Goal: Task Accomplishment & Management: Manage account settings

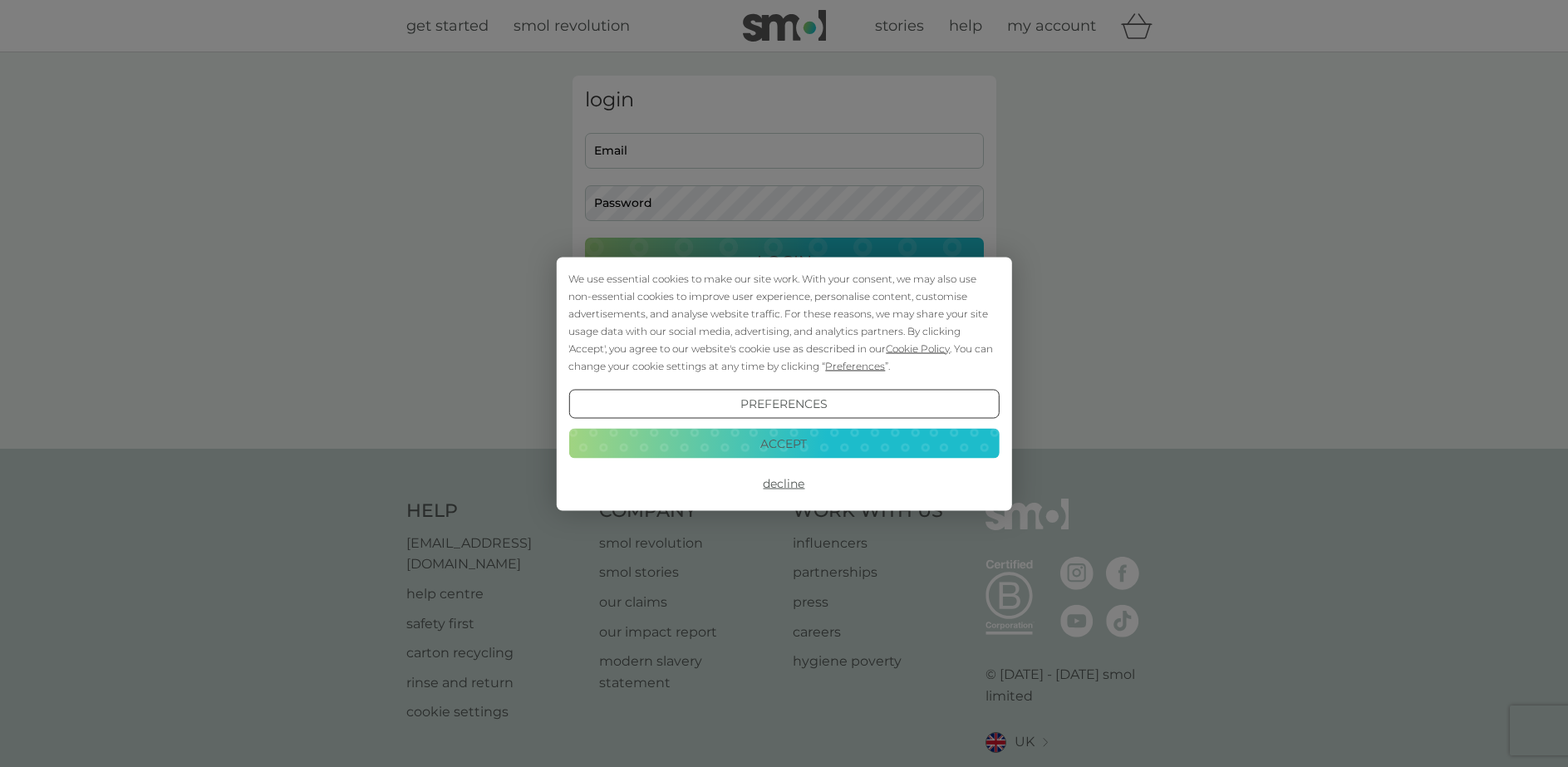
type input "[PERSON_NAME][EMAIL_ADDRESS][PERSON_NAME][DOMAIN_NAME]"
click at [787, 482] on button "Decline" at bounding box center [783, 483] width 430 height 30
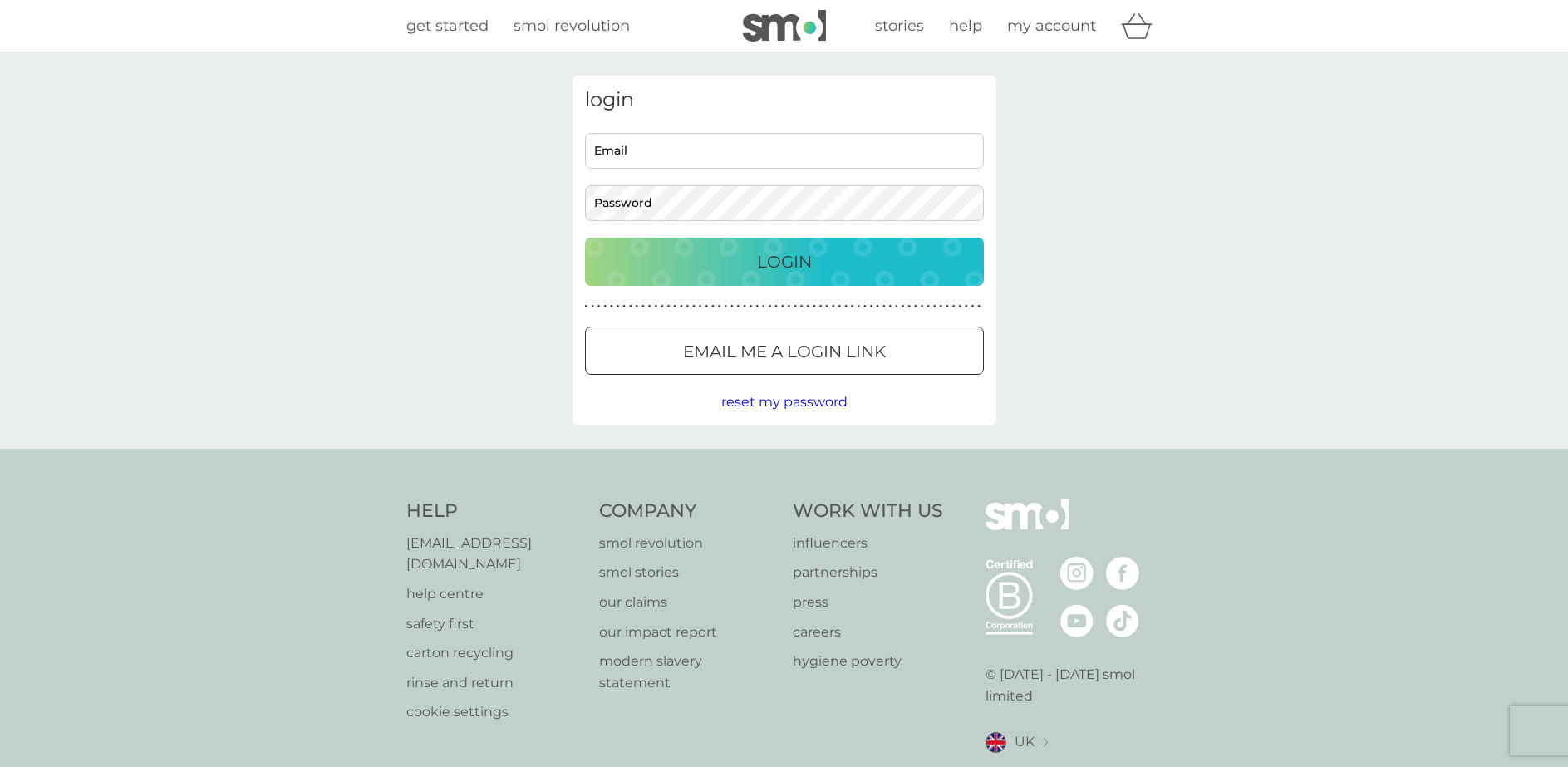
type input "aida.campean@yahoo.com"
click at [796, 262] on p "Login" at bounding box center [784, 261] width 54 height 27
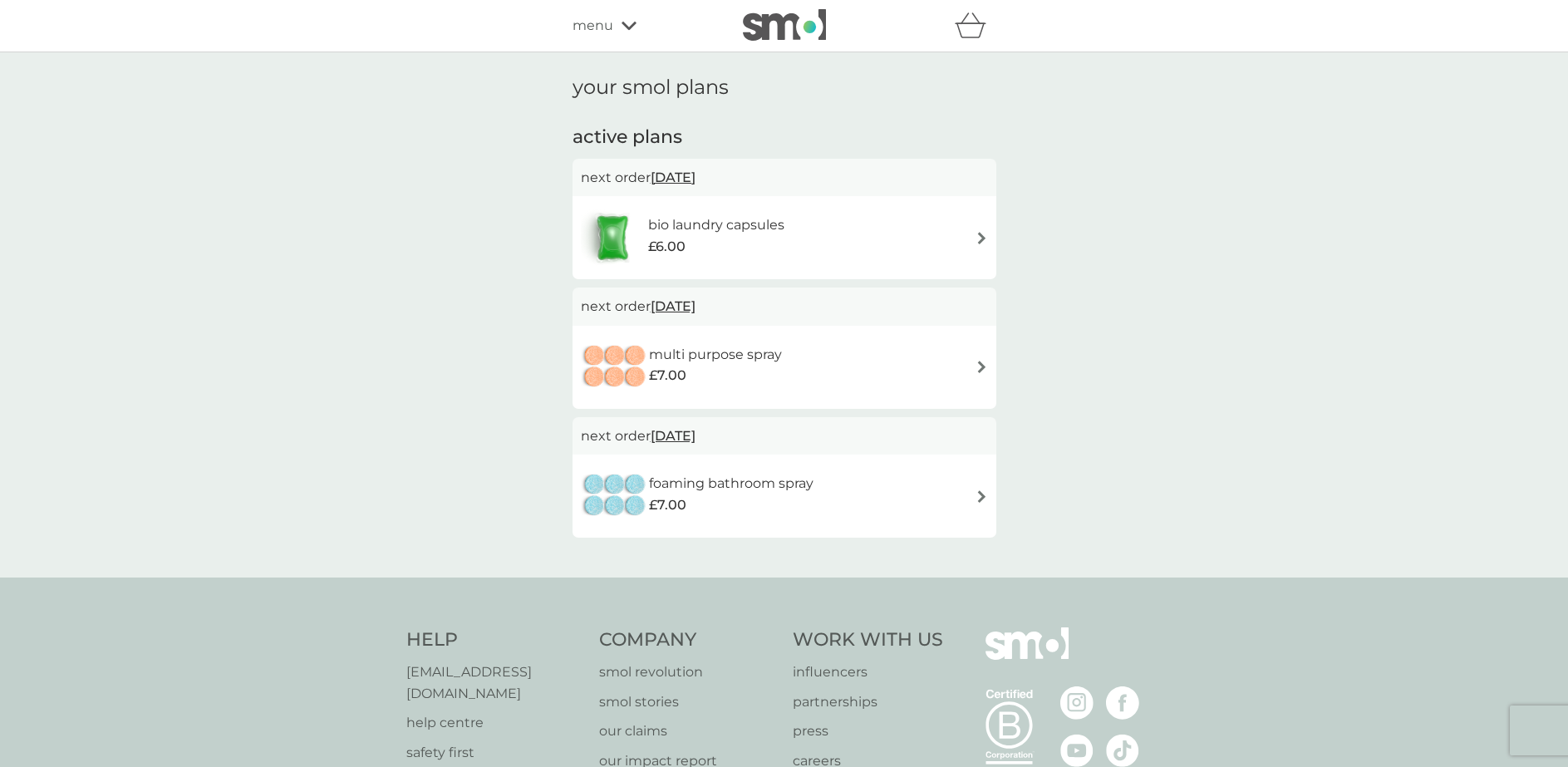
click at [695, 187] on span "[DATE]" at bounding box center [673, 177] width 45 height 32
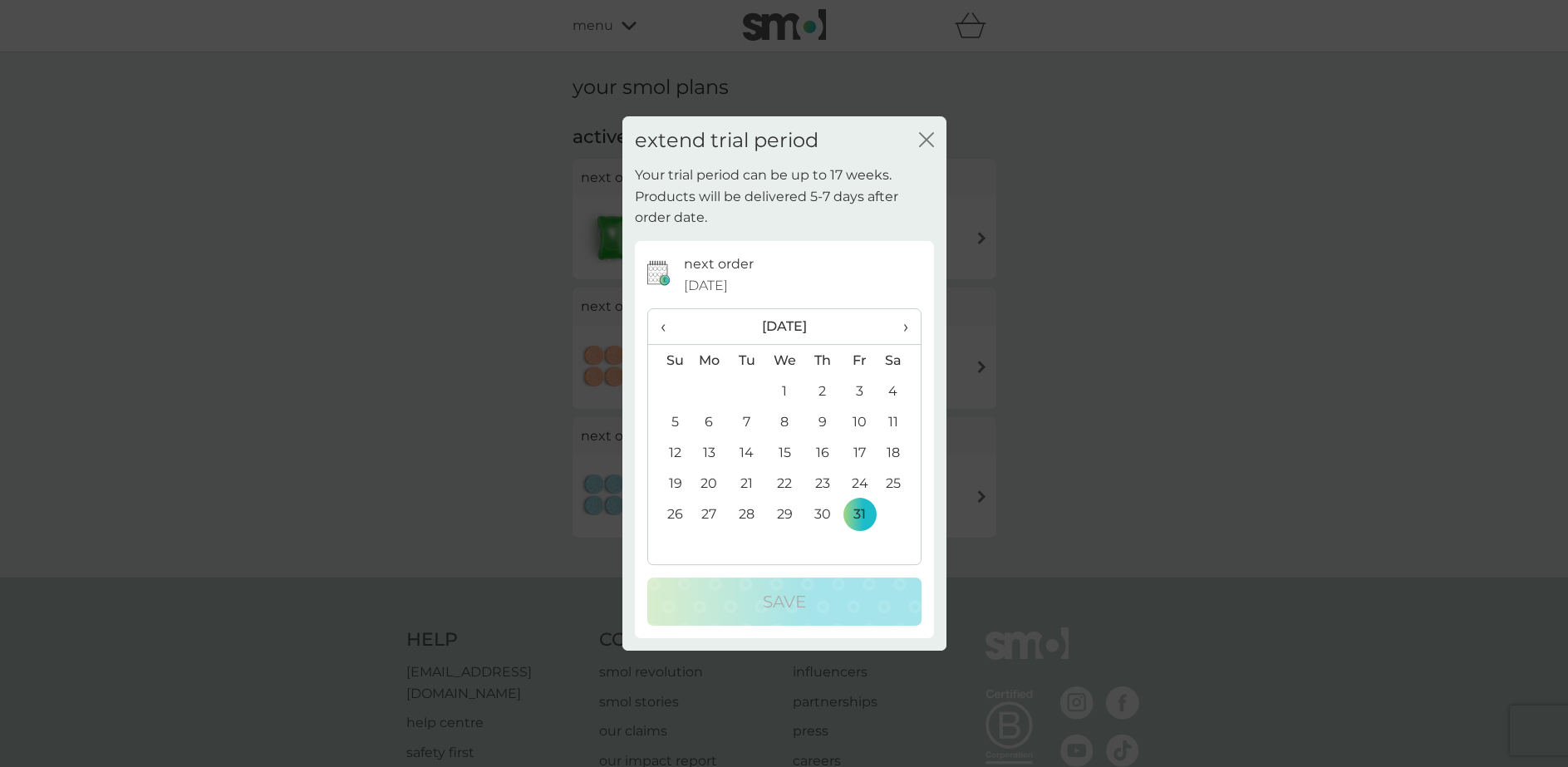
click at [922, 139] on icon "close" at bounding box center [926, 139] width 15 height 15
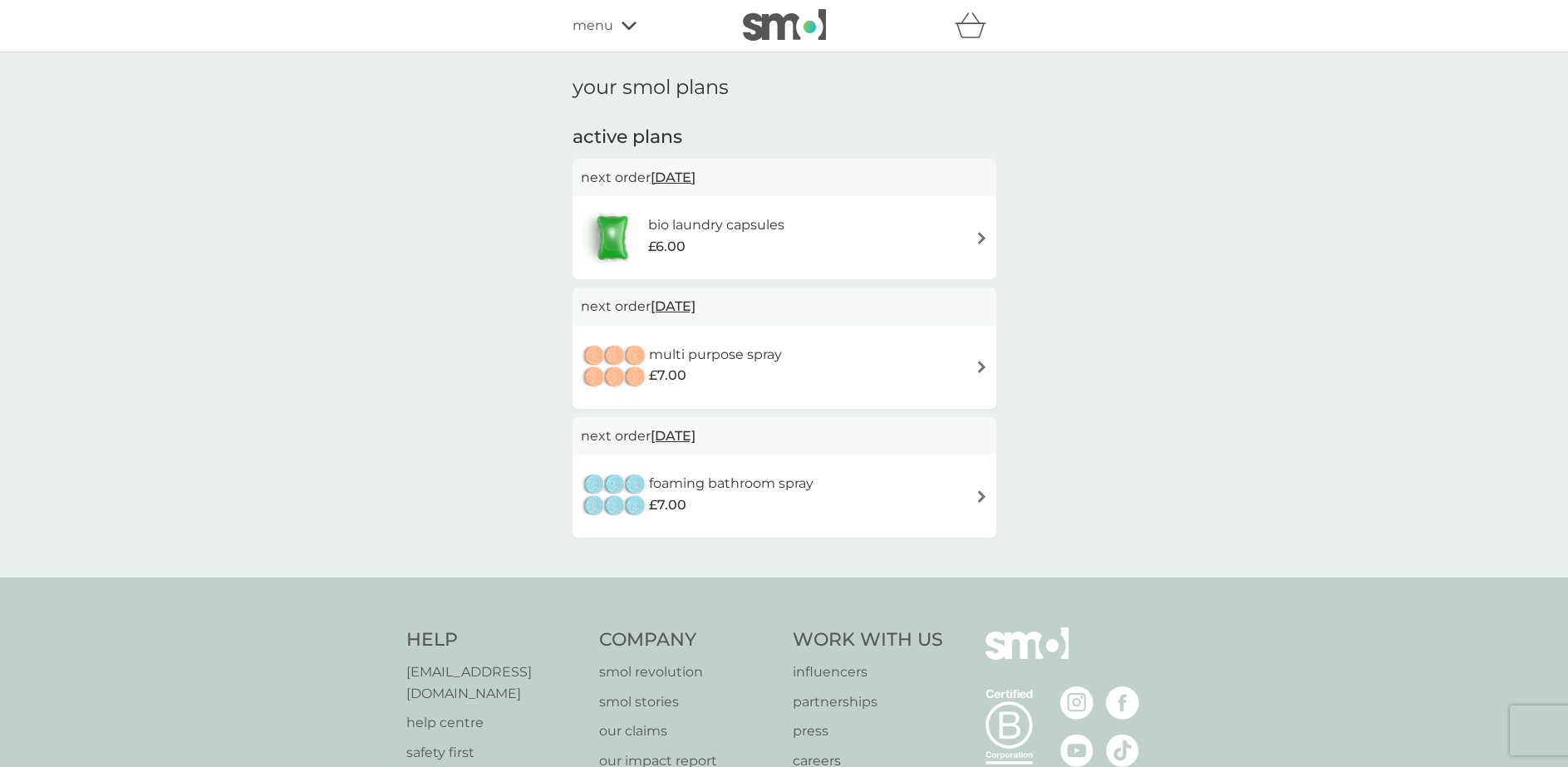
click at [842, 217] on div "bio laundry capsules £6.00" at bounding box center [784, 237] width 407 height 58
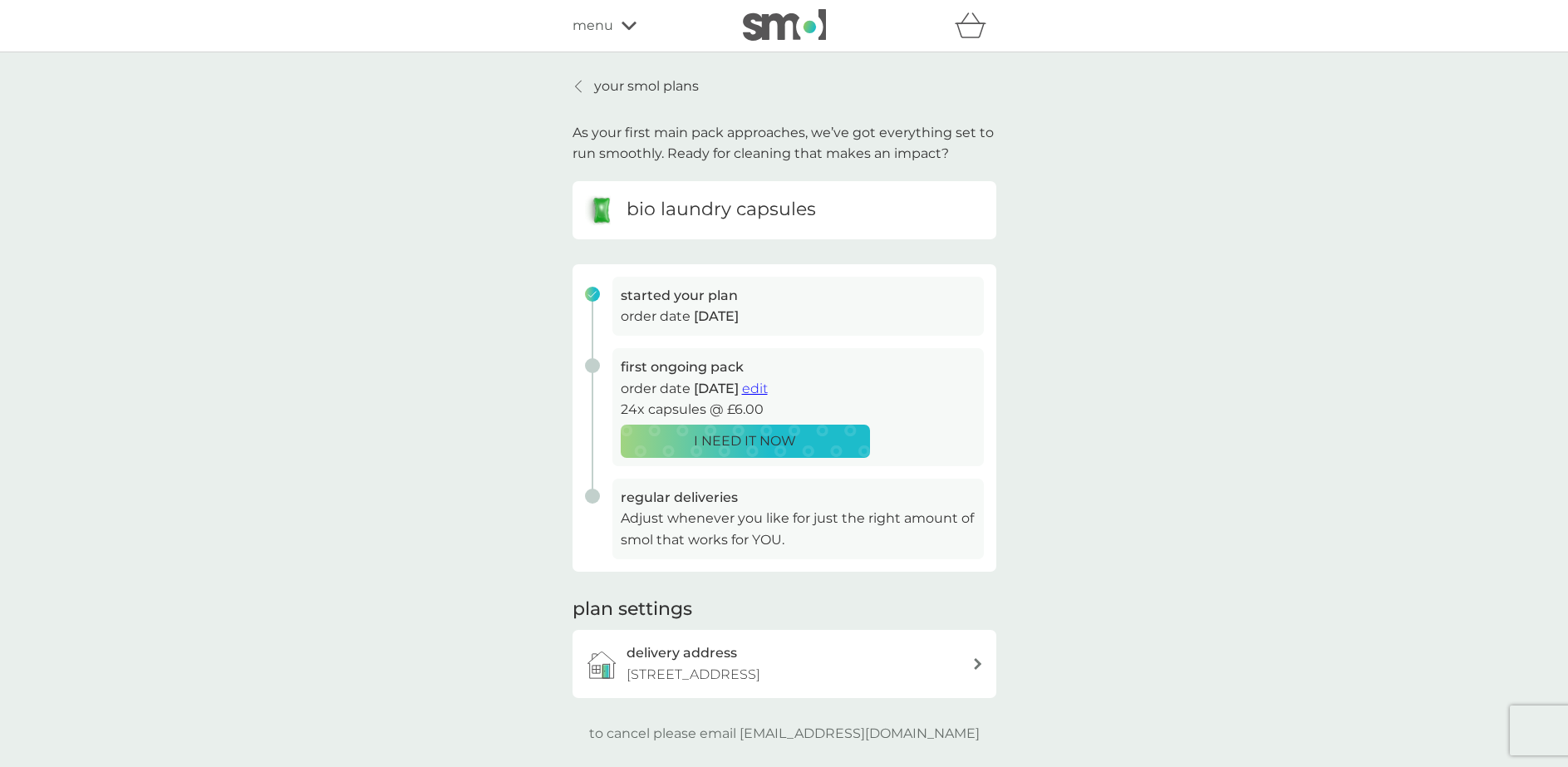
drag, startPoint x: 821, startPoint y: 245, endPoint x: 813, endPoint y: 243, distance: 8.2
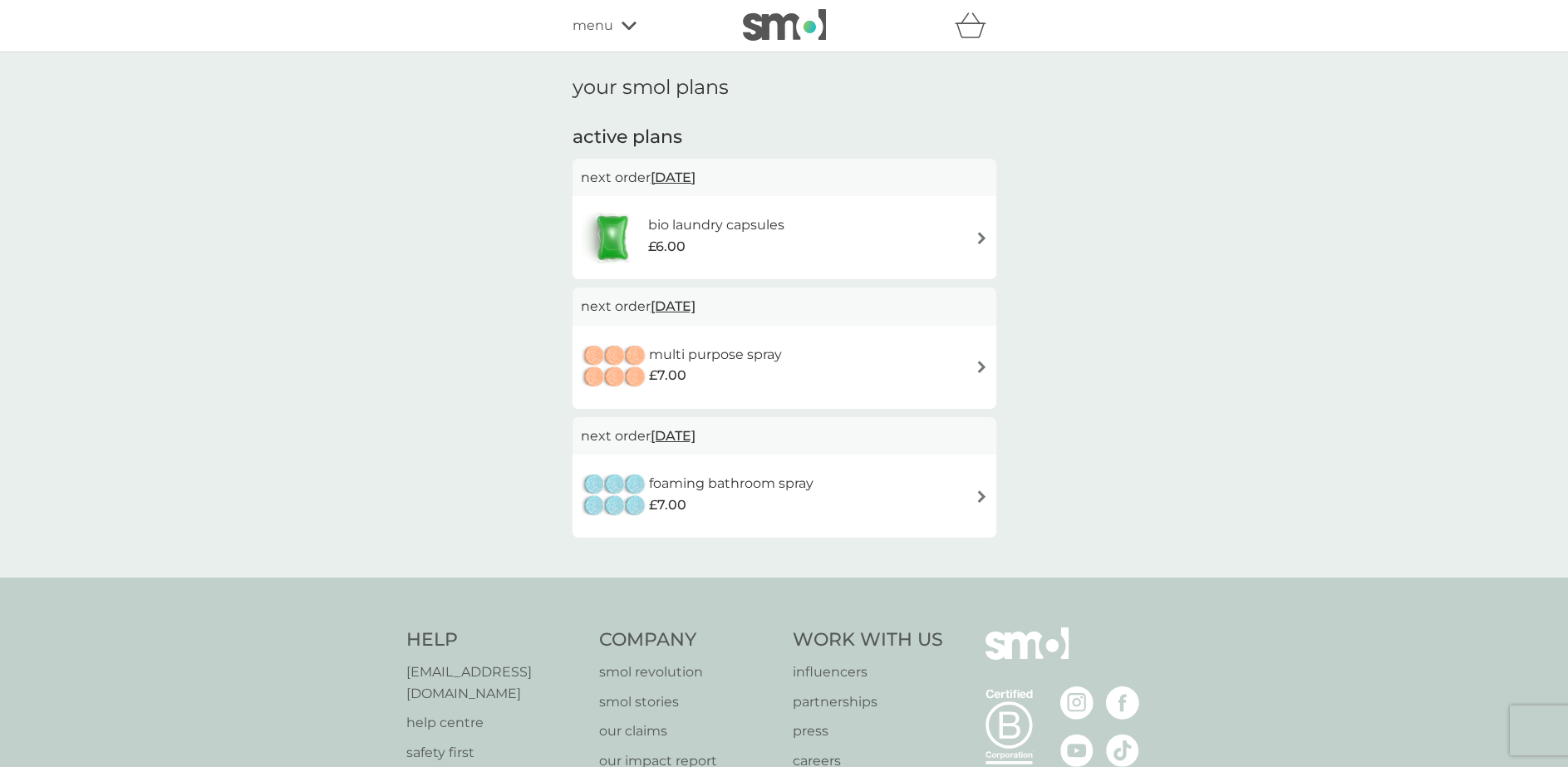
click at [971, 40] on div "basket" at bounding box center [975, 26] width 41 height 33
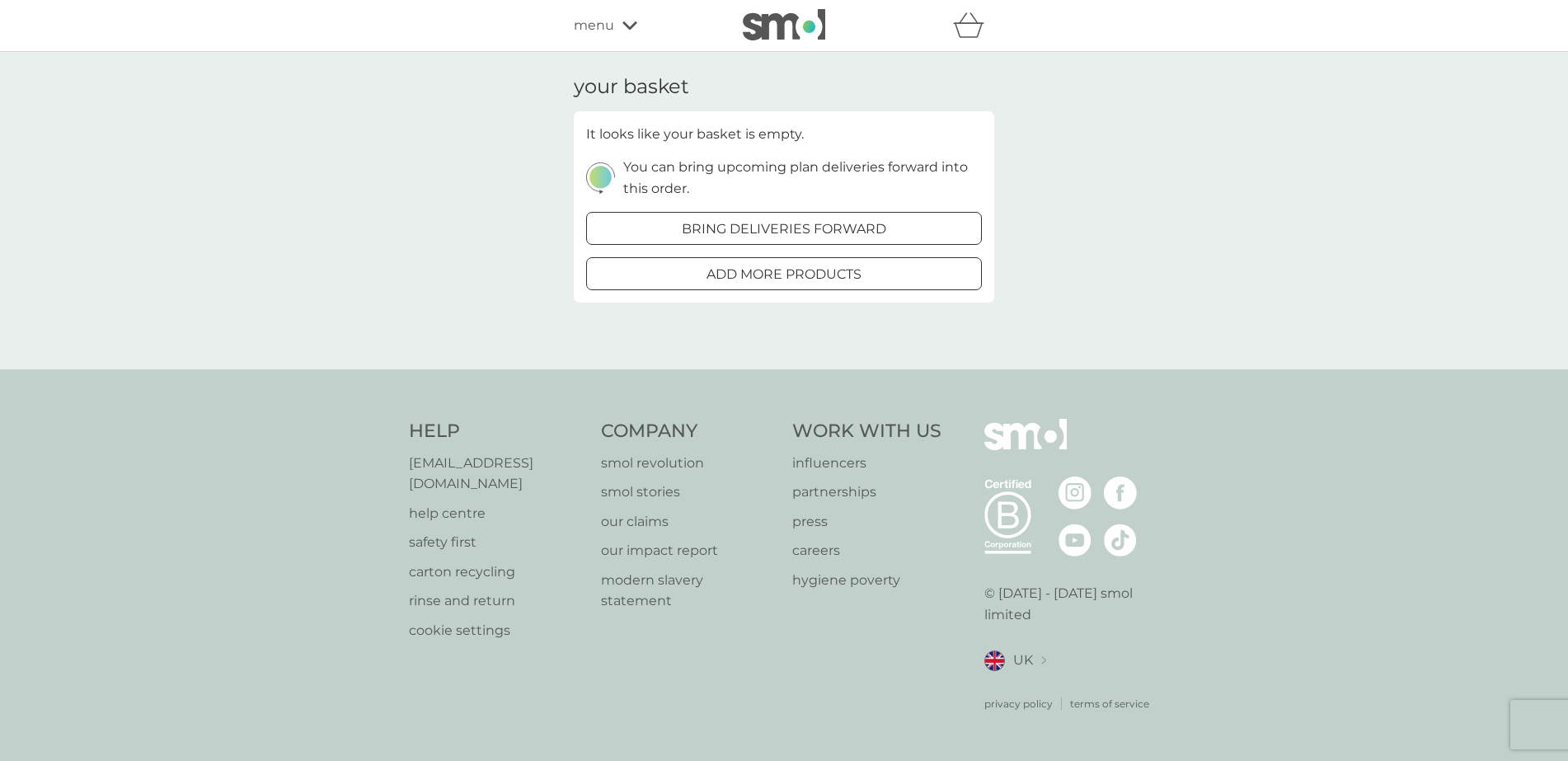
click at [862, 267] on p "add more products" at bounding box center [783, 273] width 155 height 21
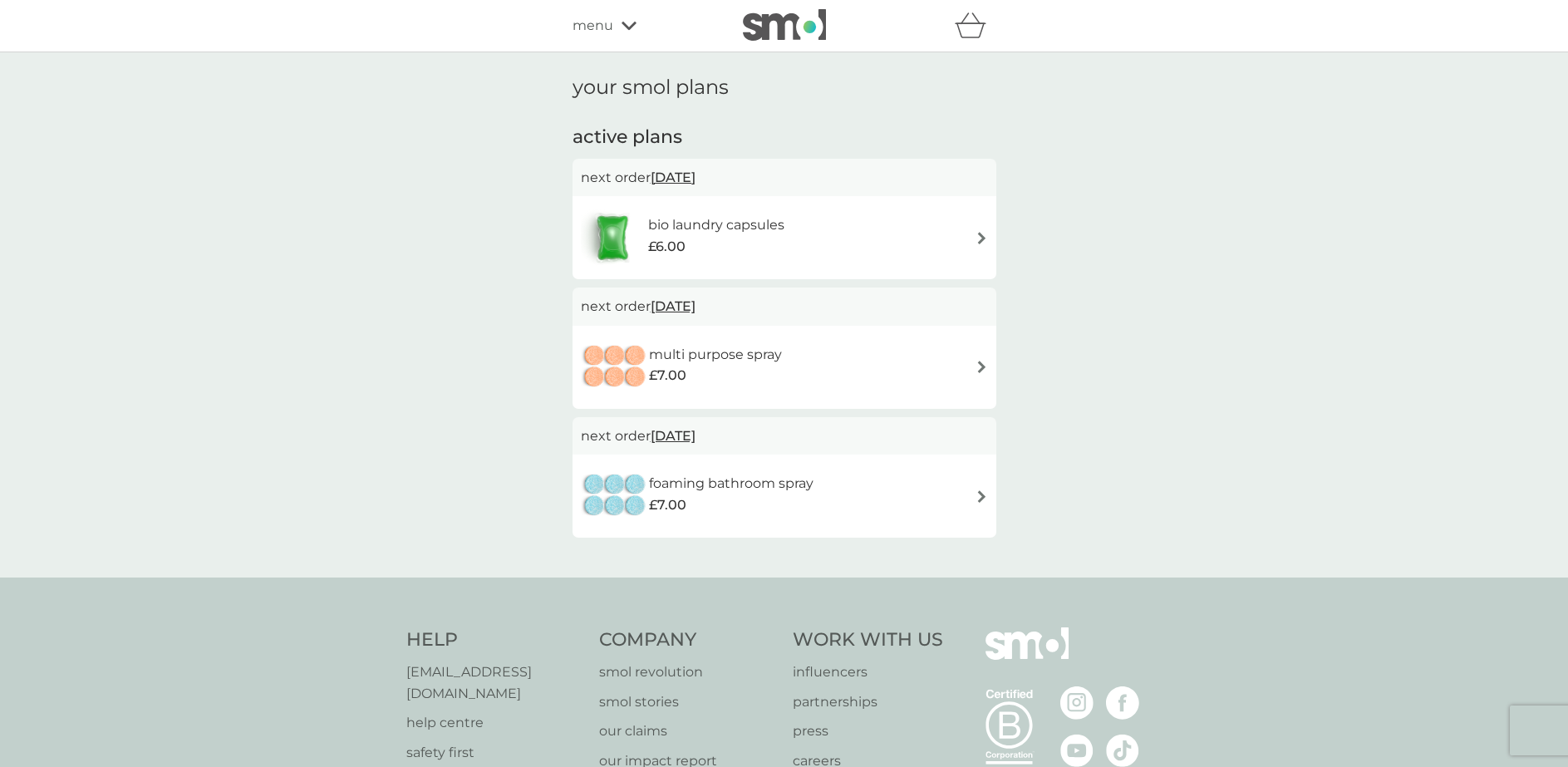
click at [826, 340] on div "multi purpose spray £7.00" at bounding box center [784, 367] width 407 height 58
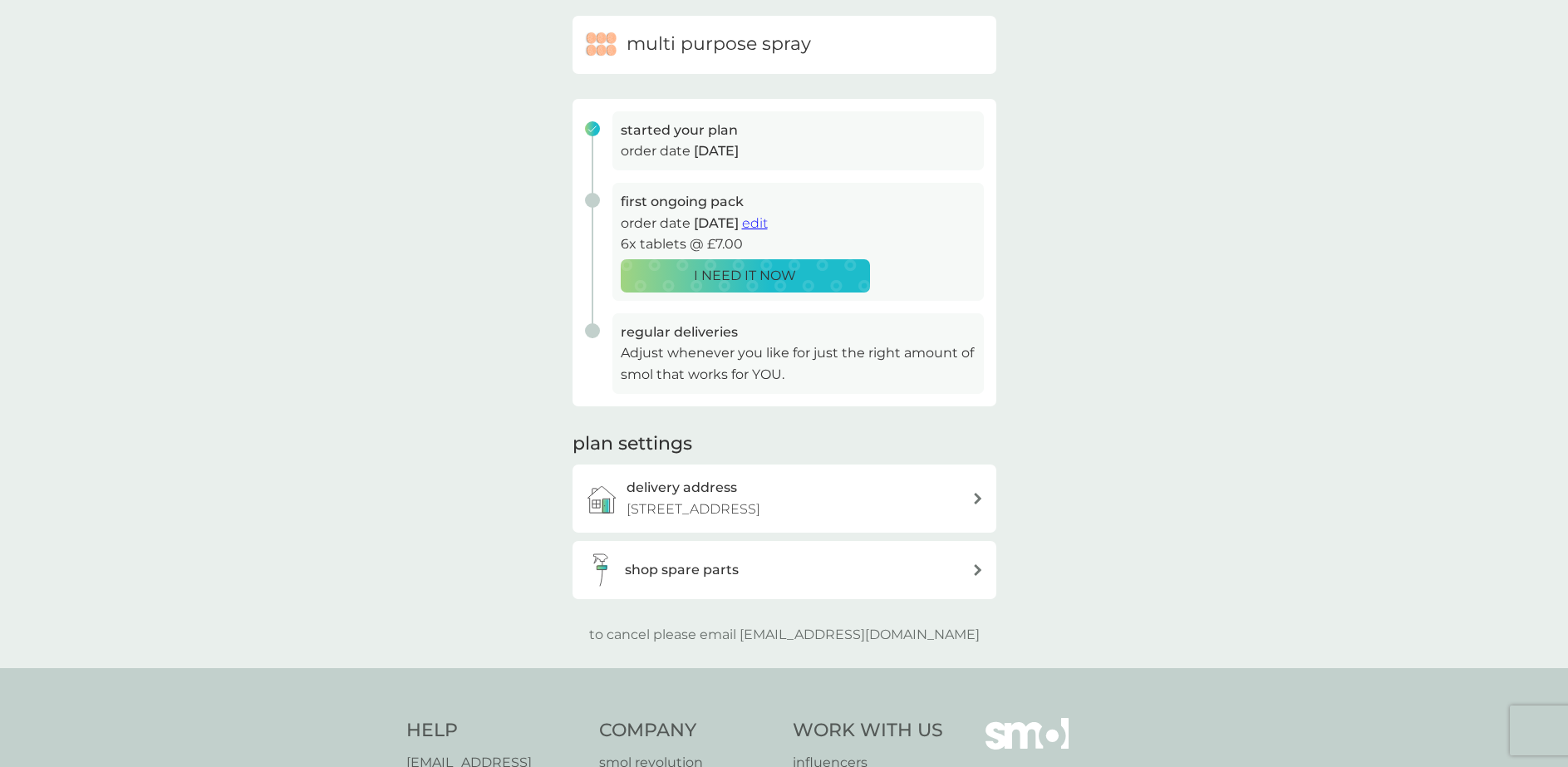
scroll to position [166, 0]
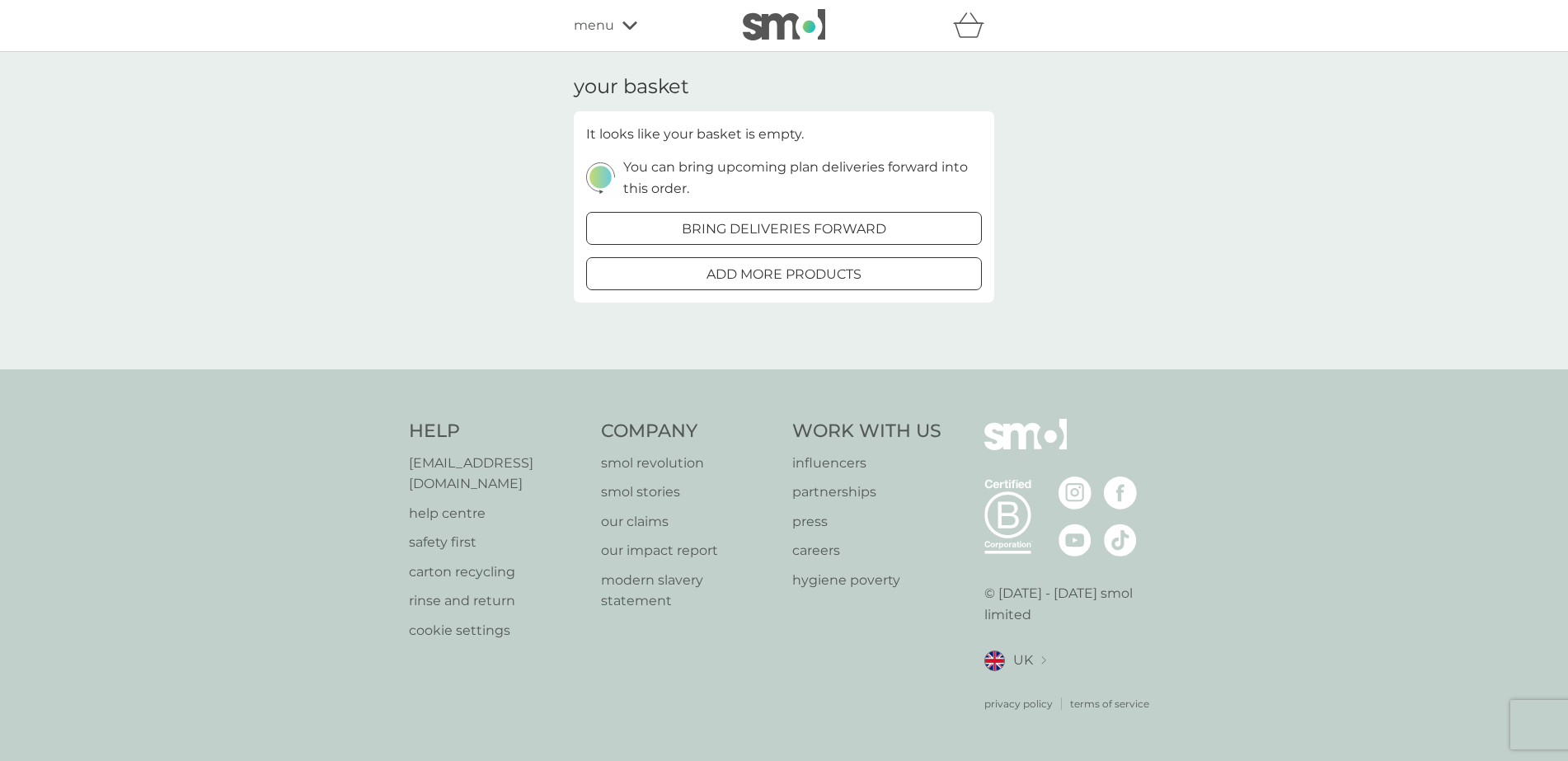
click at [972, 35] on icon "basket" at bounding box center [969, 26] width 31 height 26
click at [963, 31] on icon "basket" at bounding box center [969, 26] width 31 height 26
click at [960, 31] on icon "basket" at bounding box center [969, 26] width 31 height 26
click at [628, 24] on icon at bounding box center [629, 26] width 15 height 10
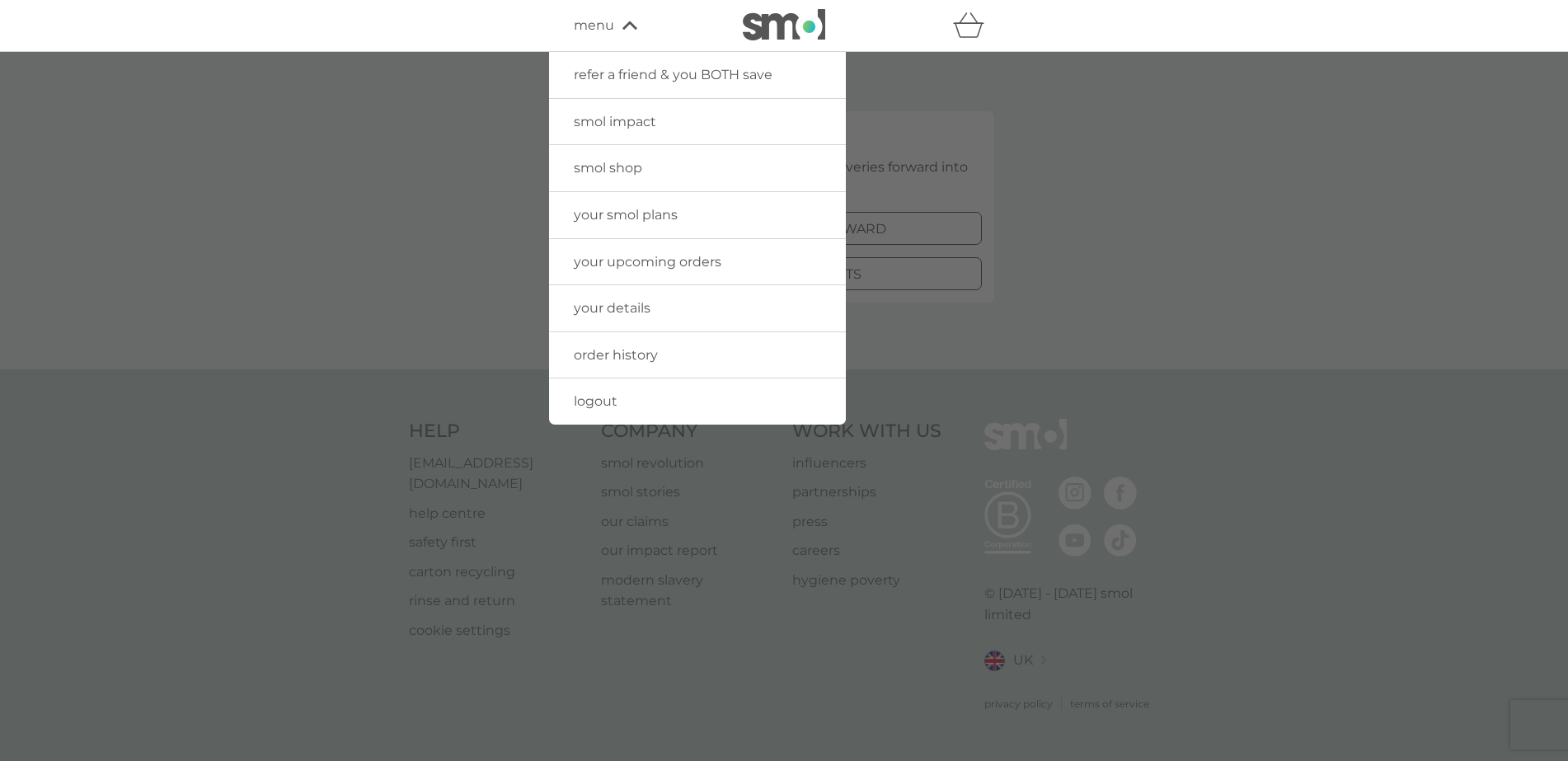
click at [608, 207] on span "your smol plans" at bounding box center [626, 214] width 104 height 16
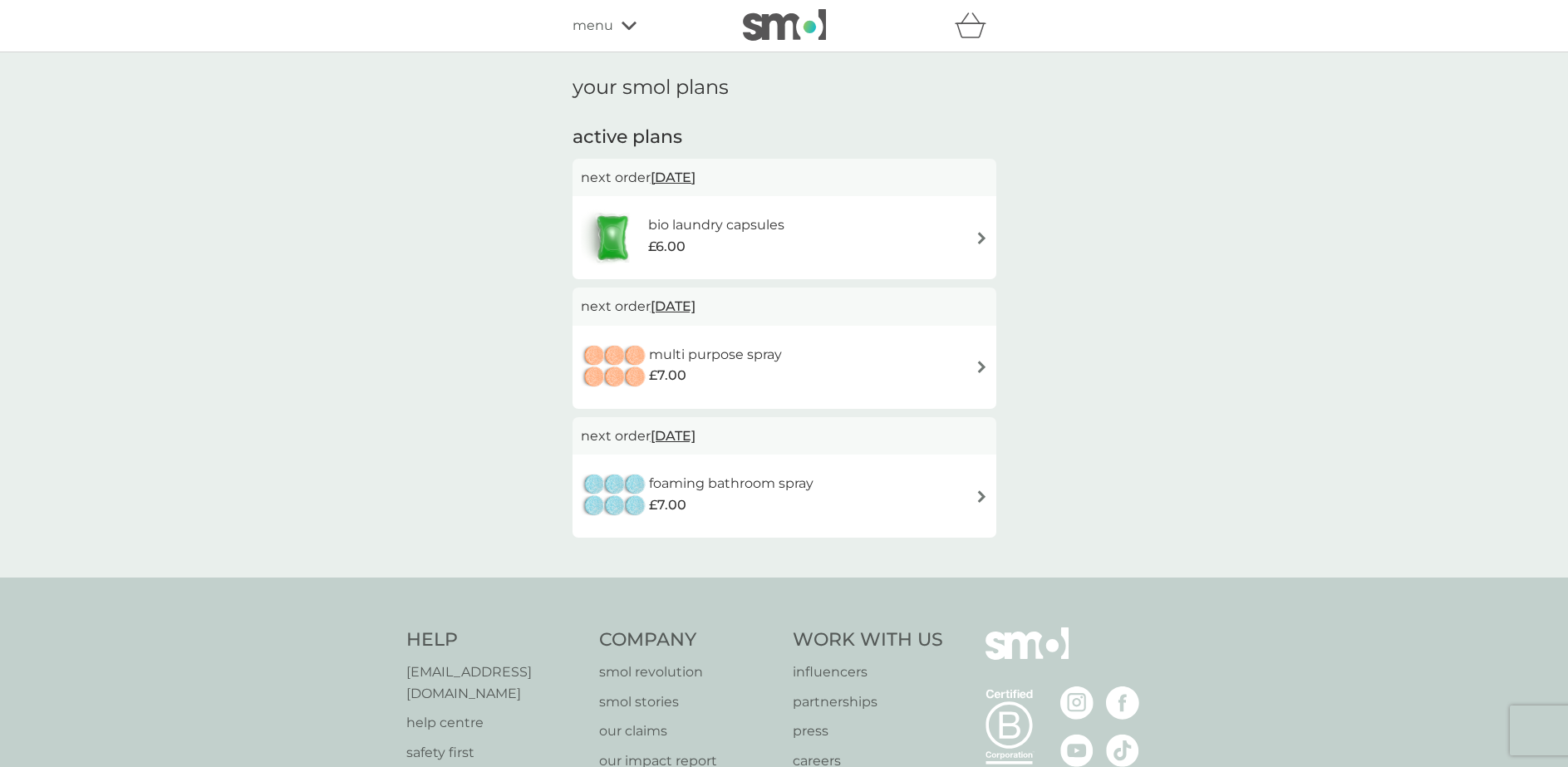
click at [695, 175] on span "[DATE]" at bounding box center [673, 177] width 45 height 32
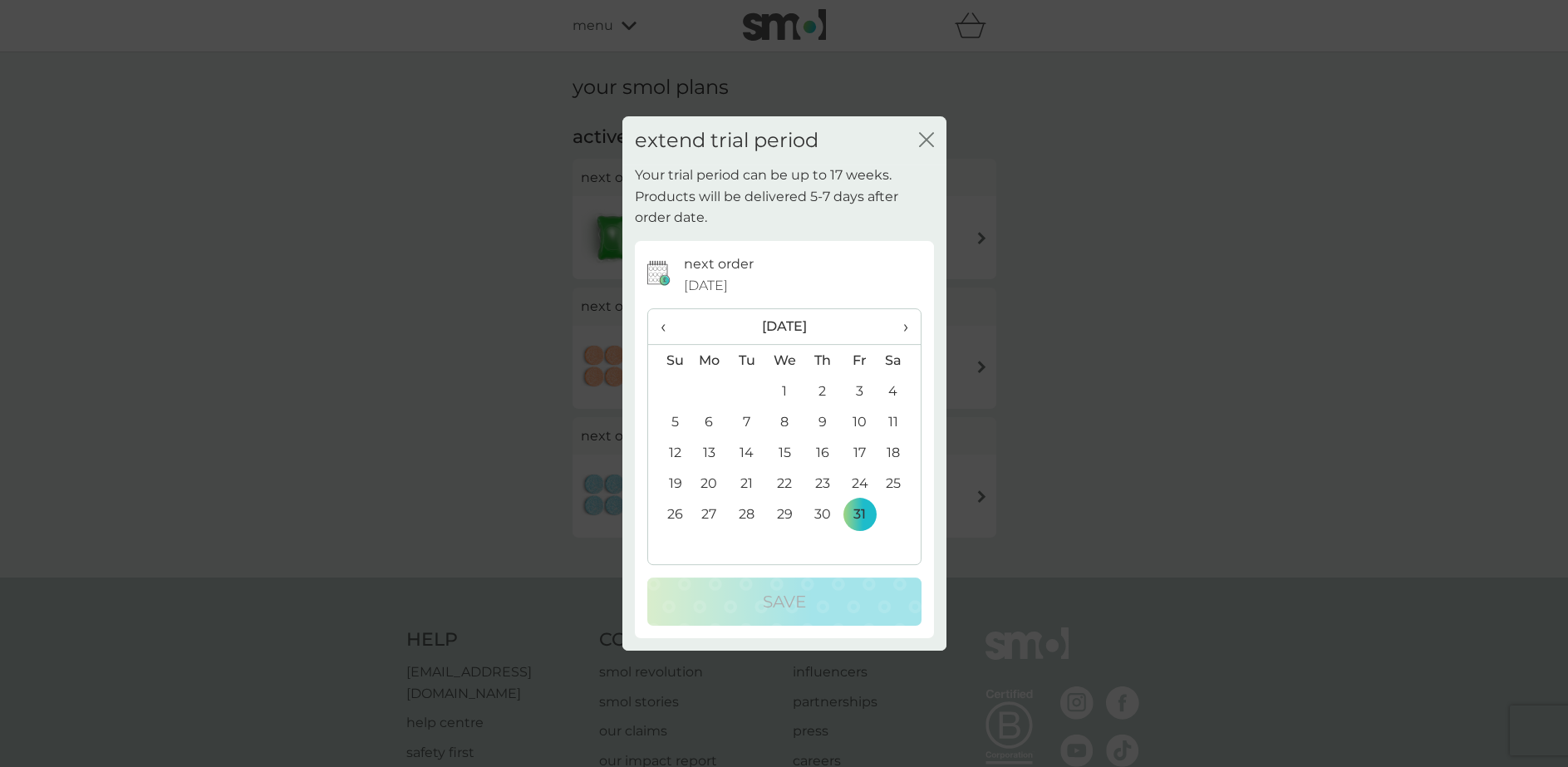
click at [937, 134] on div "extend trial period close" at bounding box center [784, 140] width 324 height 49
click at [927, 133] on icon "close" at bounding box center [926, 139] width 15 height 15
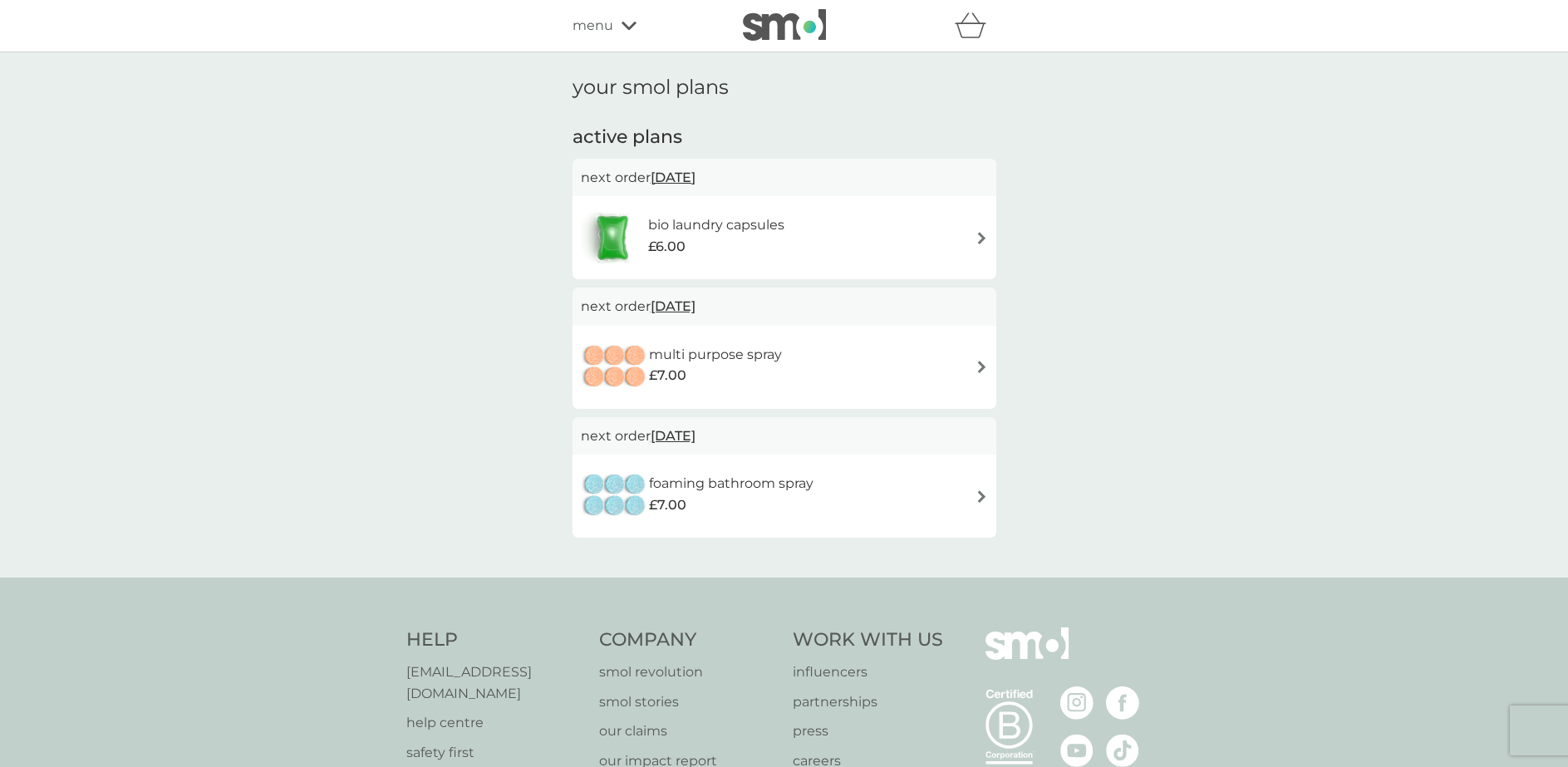
click at [695, 307] on span "[DATE]" at bounding box center [673, 306] width 45 height 32
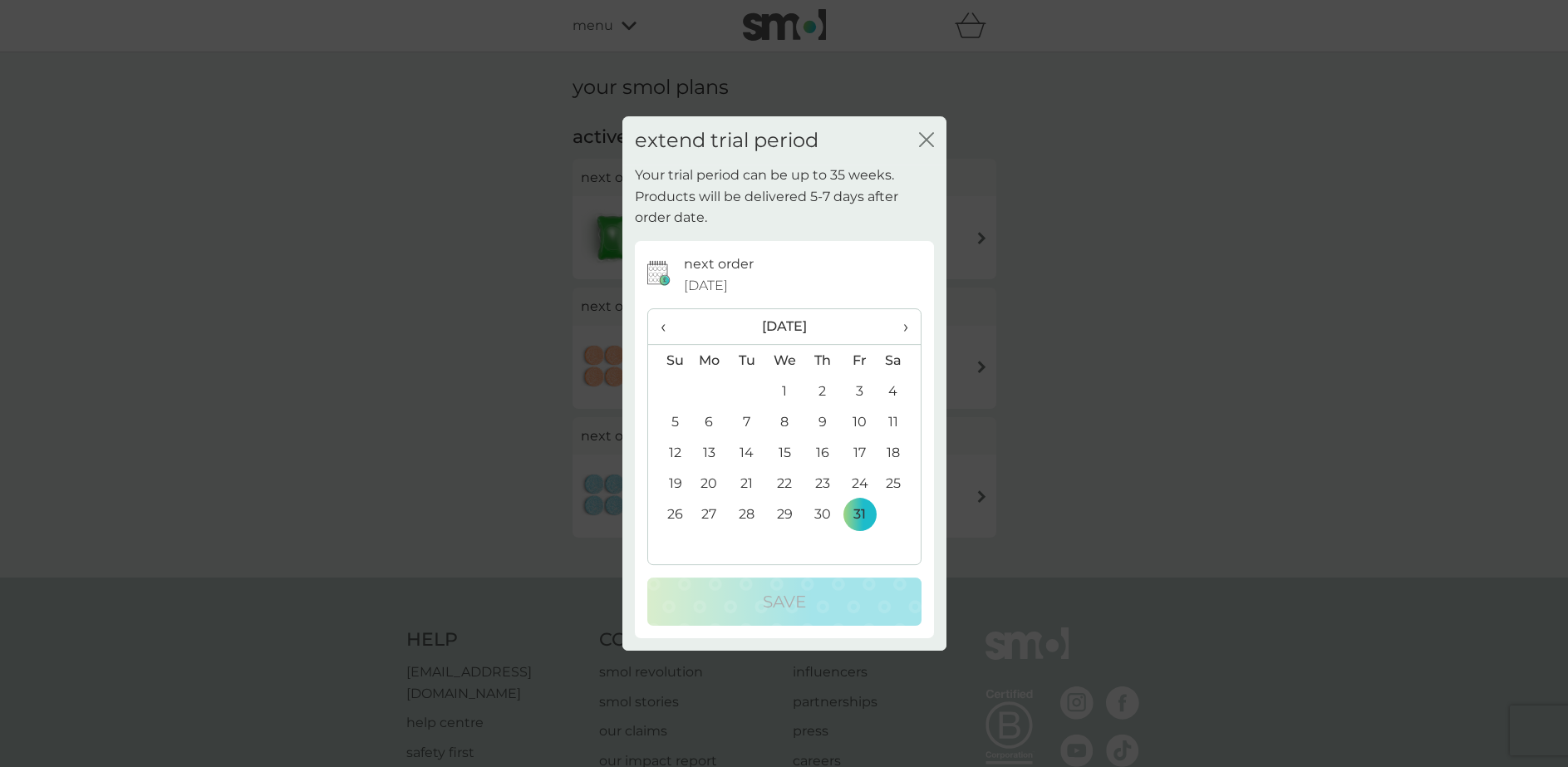
click at [902, 322] on span "›" at bounding box center [899, 326] width 17 height 35
click at [674, 539] on td "30" at bounding box center [669, 544] width 42 height 30
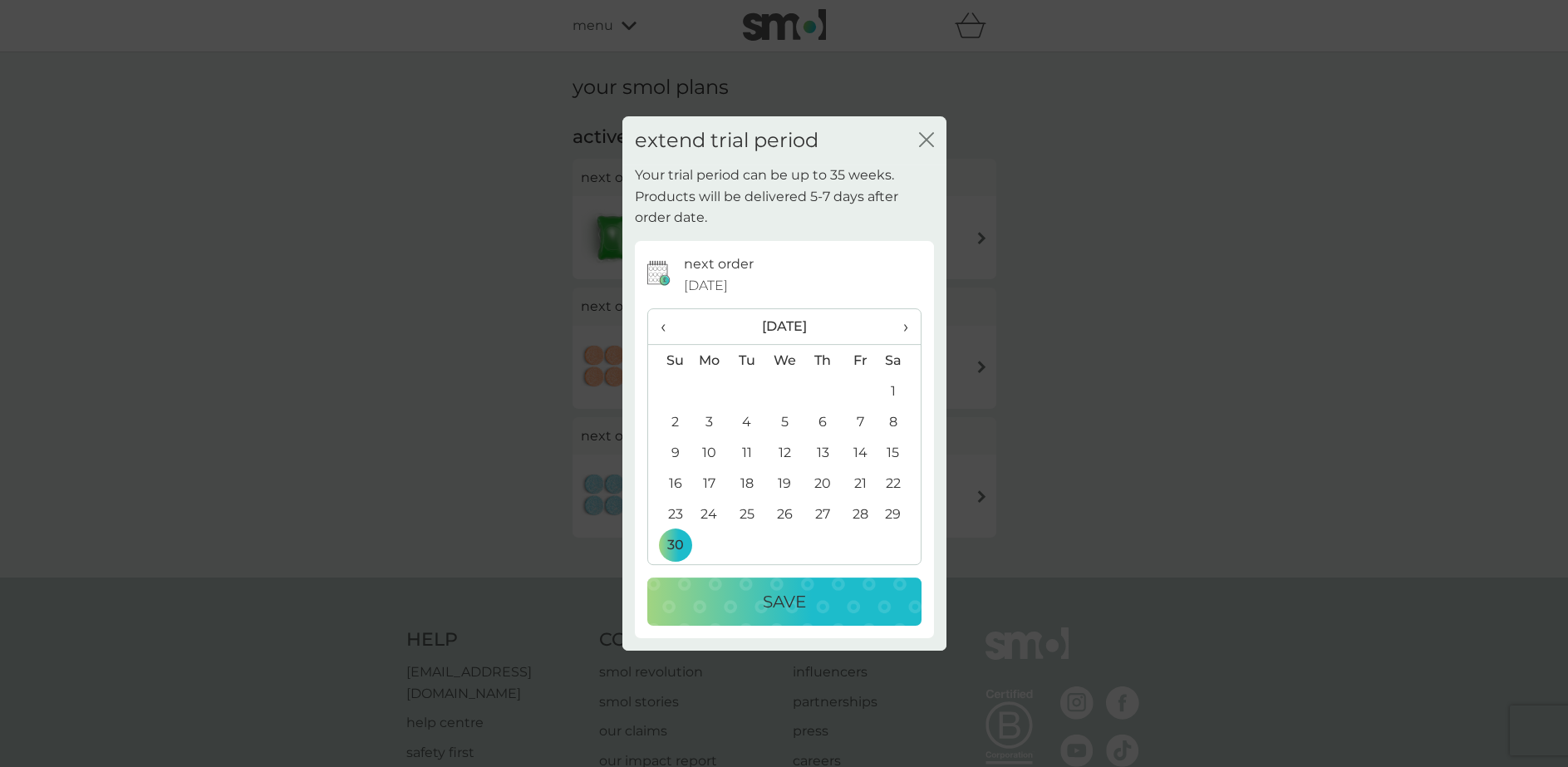
click at [729, 580] on button "Save" at bounding box center [784, 601] width 274 height 48
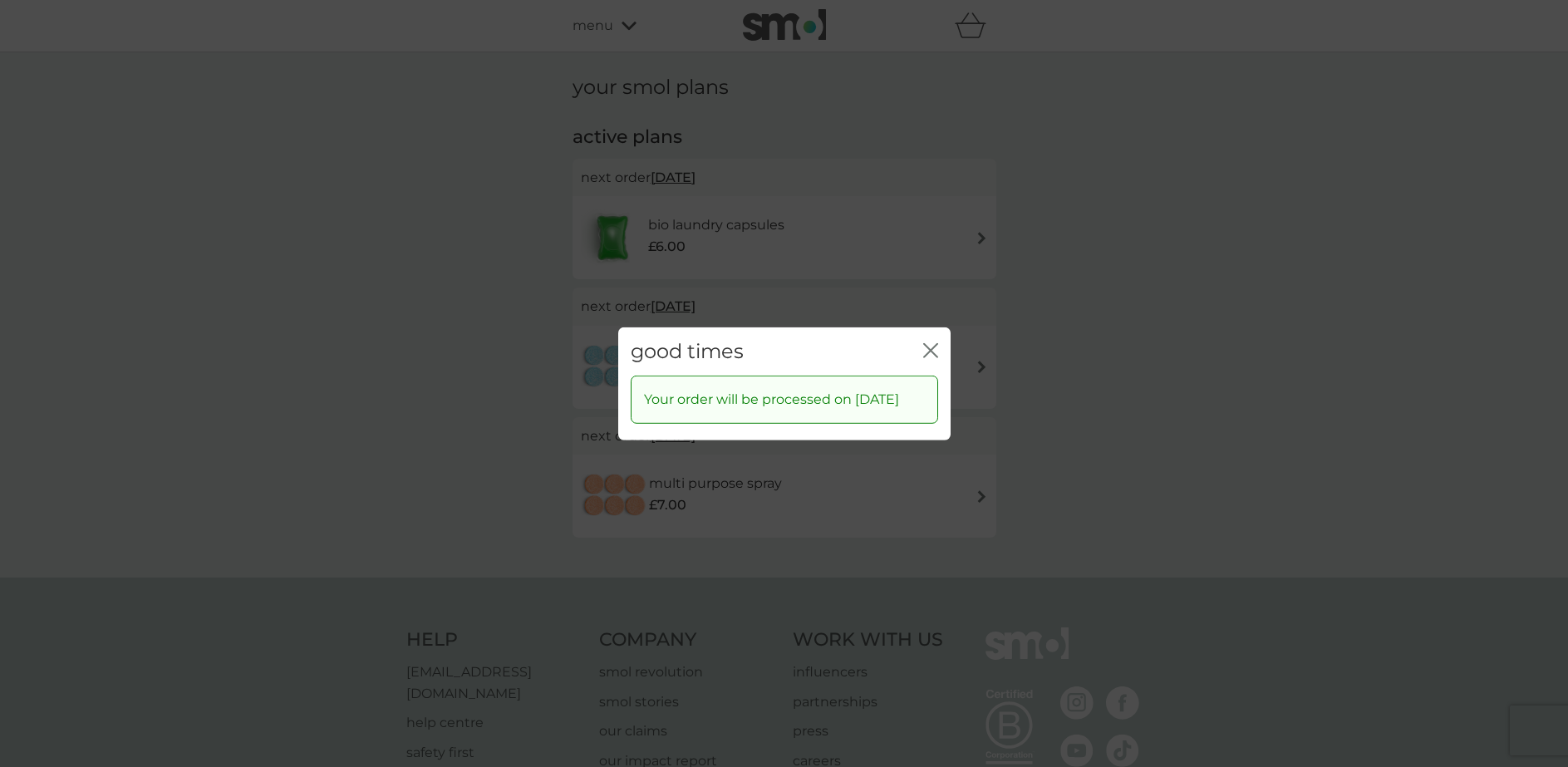
click at [930, 327] on div "good times close" at bounding box center [784, 350] width 333 height 49
click at [930, 343] on icon "close" at bounding box center [933, 349] width 6 height 13
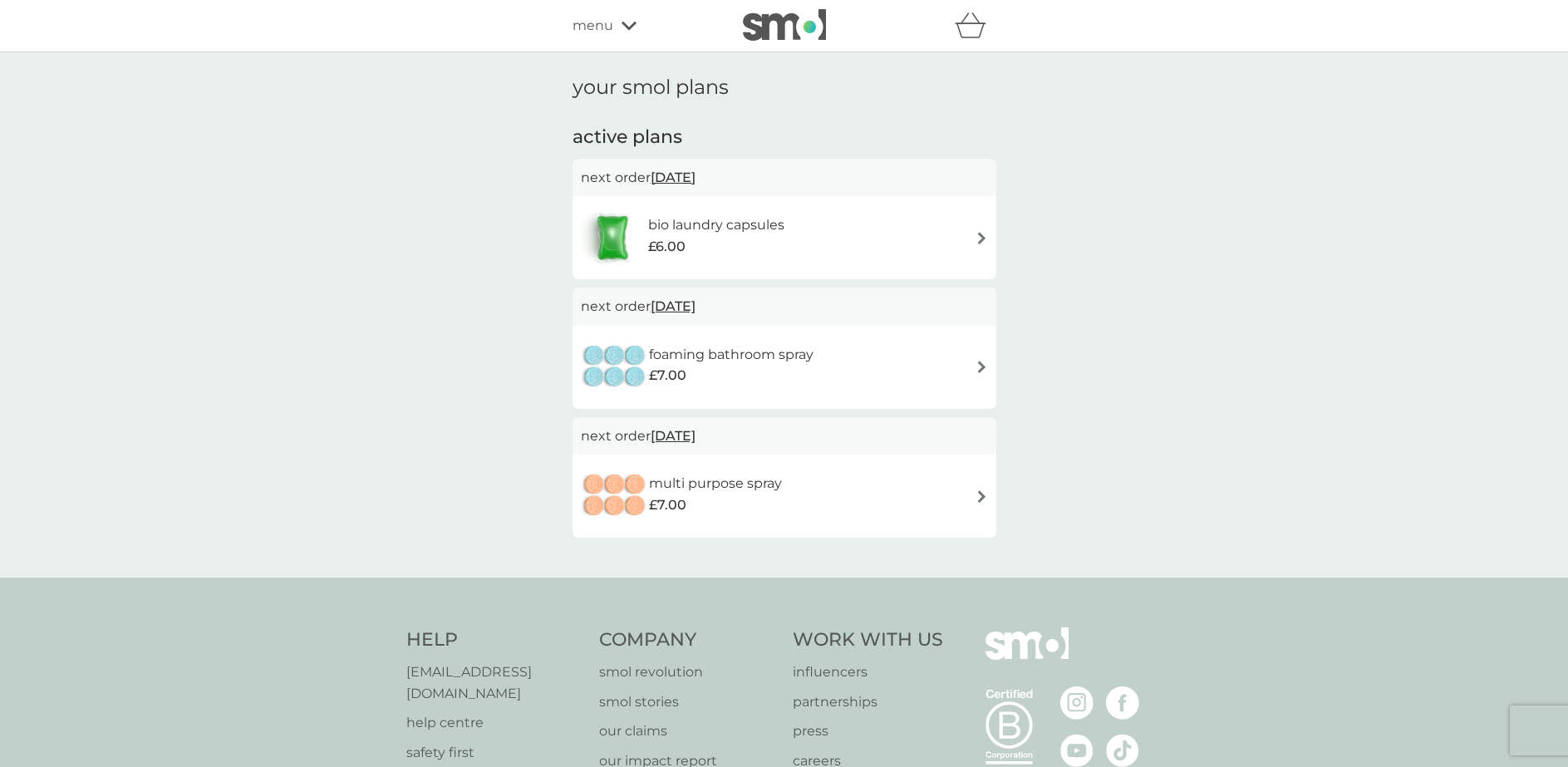
click at [695, 431] on span "30 Nov 2025" at bounding box center [673, 435] width 45 height 32
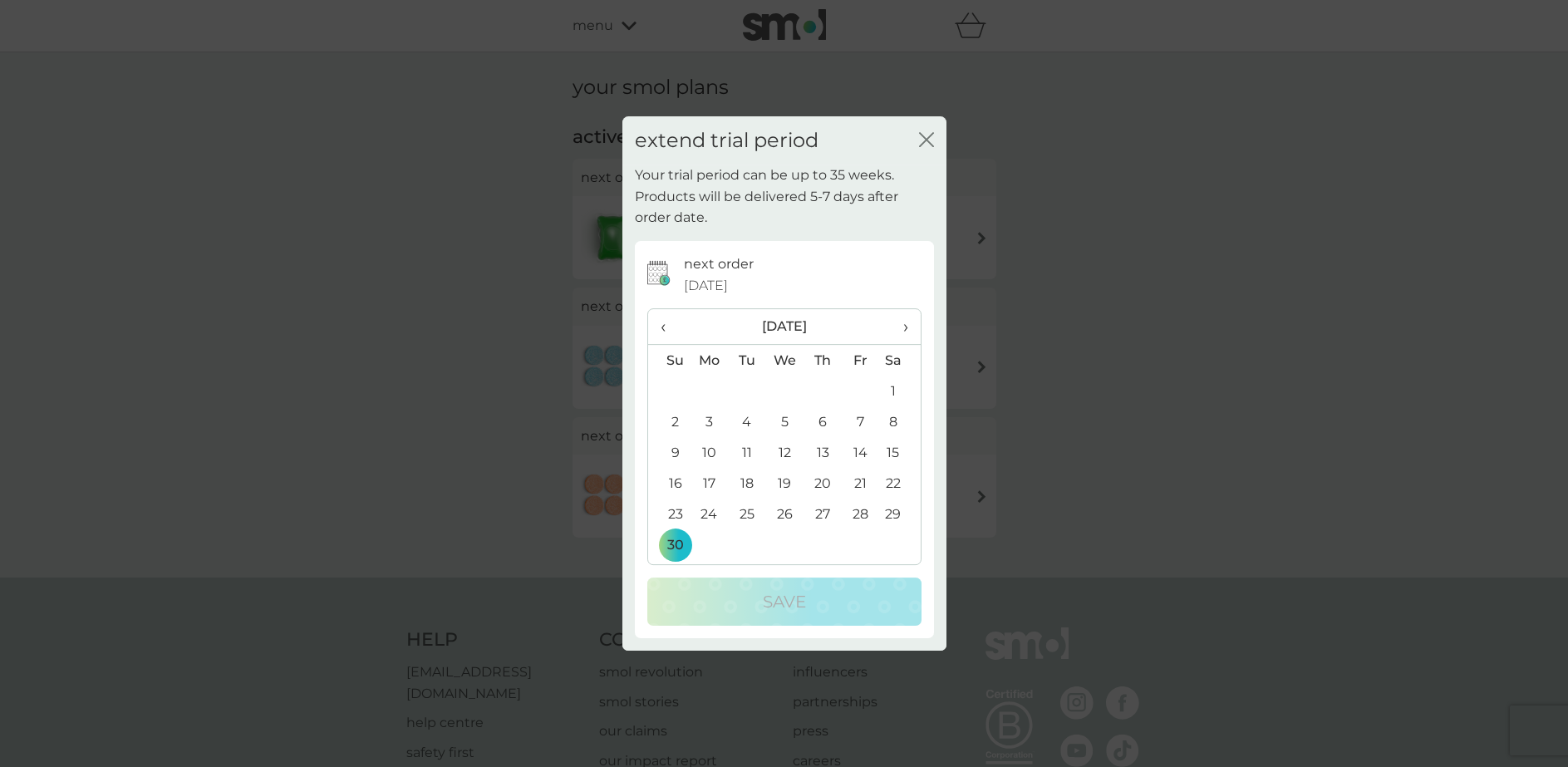
click at [554, 400] on div "extend trial period close Your trial period can be up to 35 weeks. Products wil…" at bounding box center [784, 384] width 1568 height 767
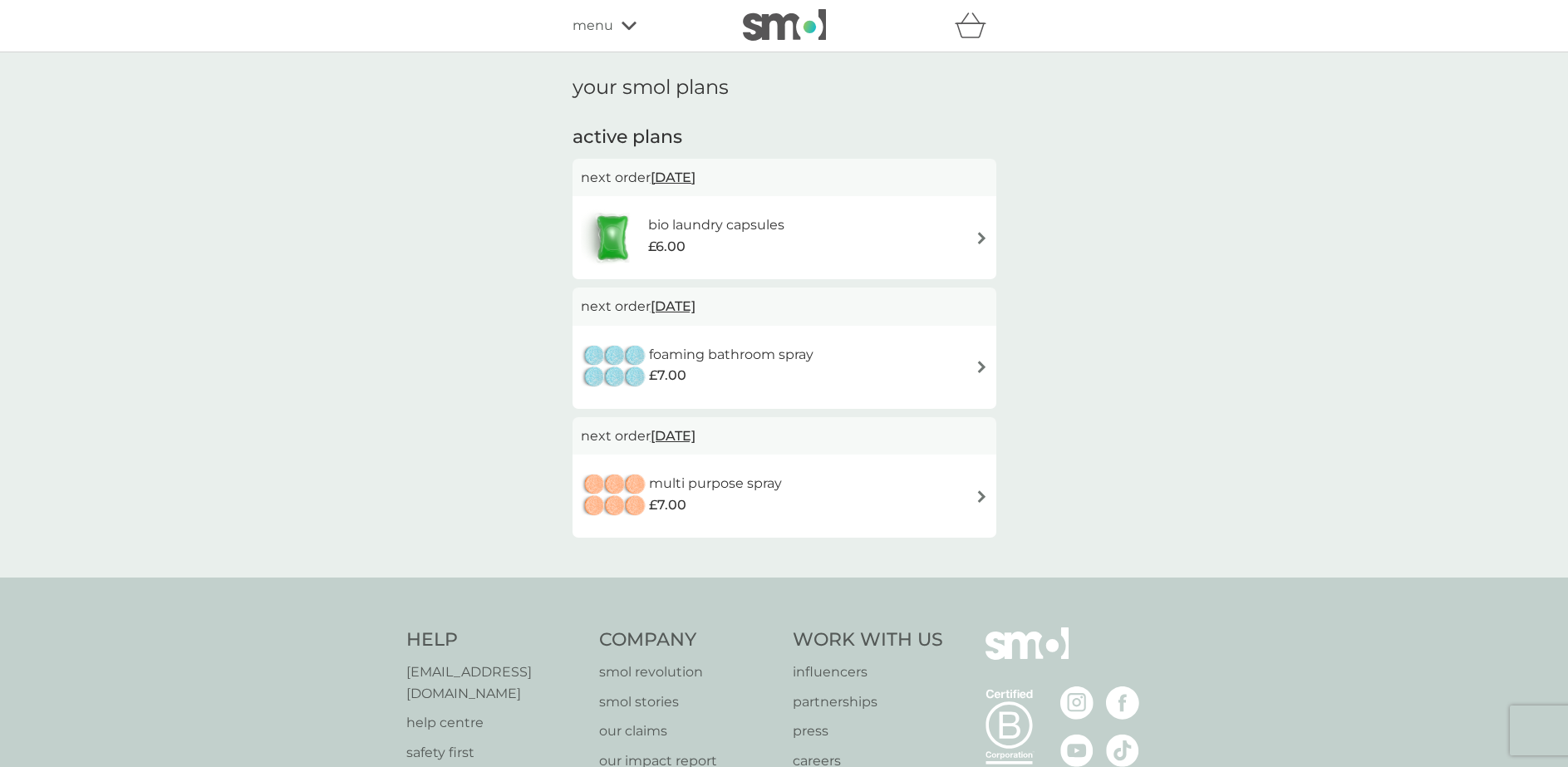
click at [695, 314] on span "31 Oct 2025" at bounding box center [673, 306] width 45 height 32
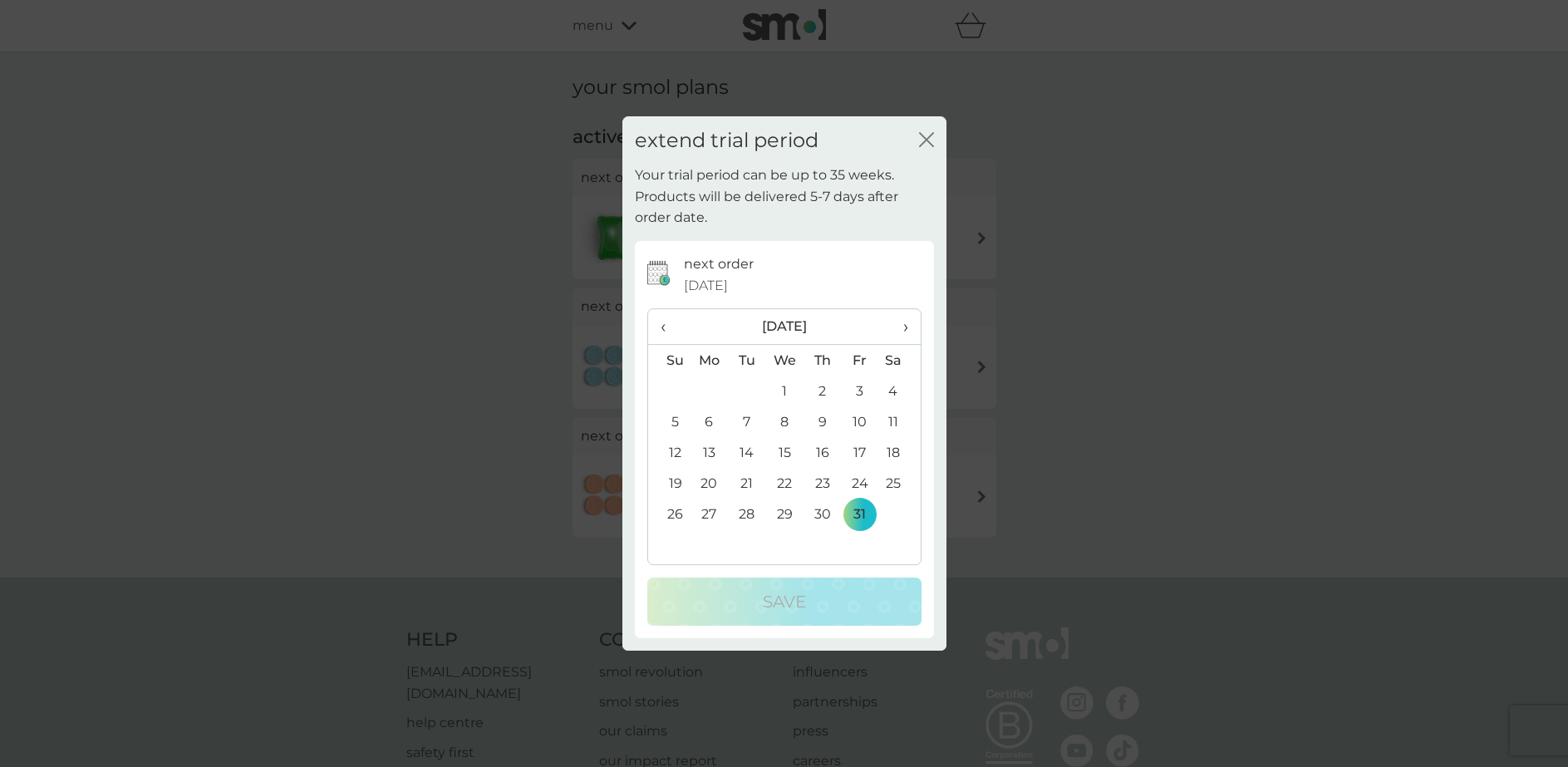
click at [911, 319] on th "›" at bounding box center [899, 326] width 41 height 36
click at [679, 543] on td "30" at bounding box center [669, 544] width 42 height 30
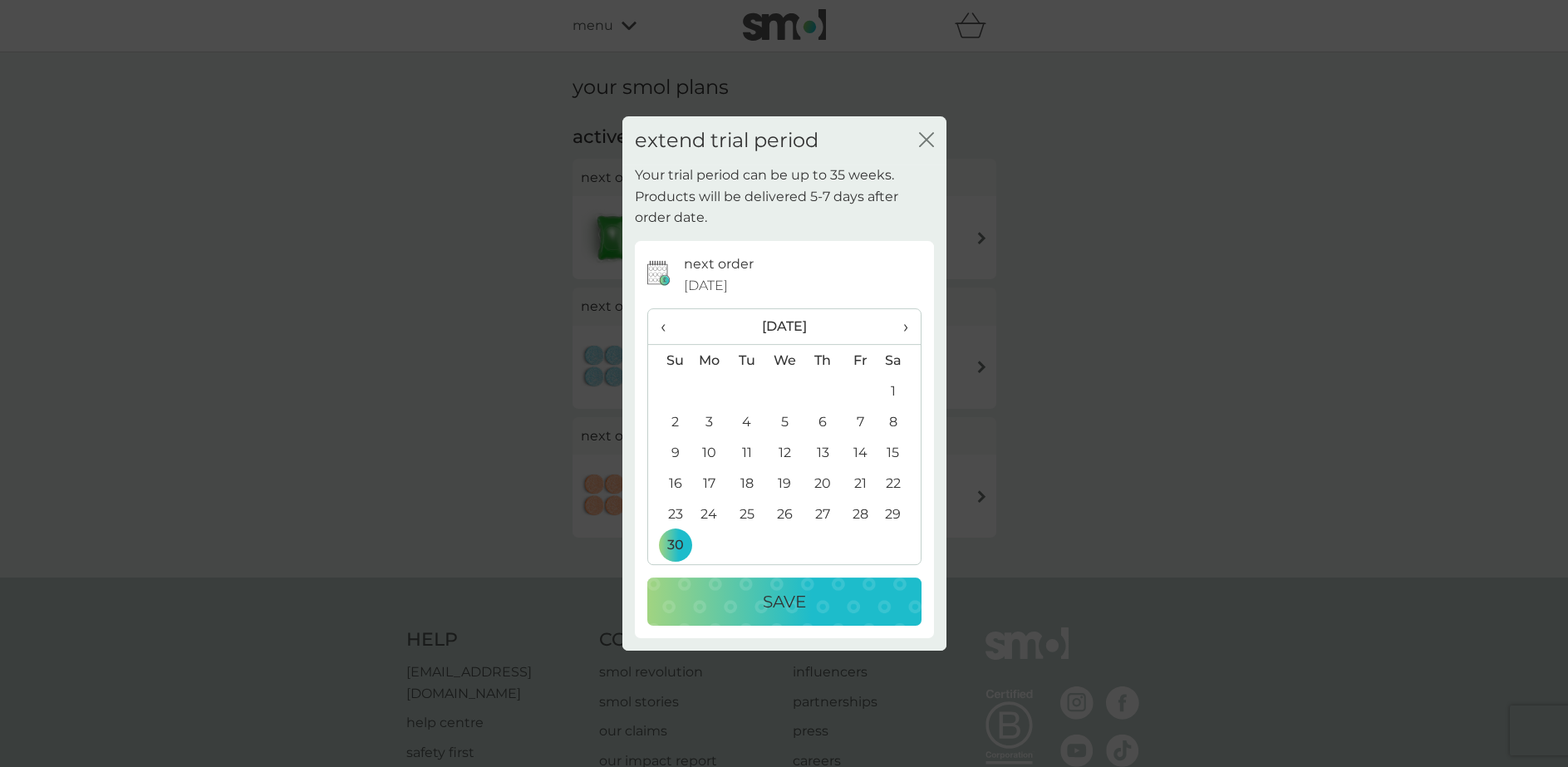
click at [719, 599] on div "Save" at bounding box center [784, 601] width 241 height 27
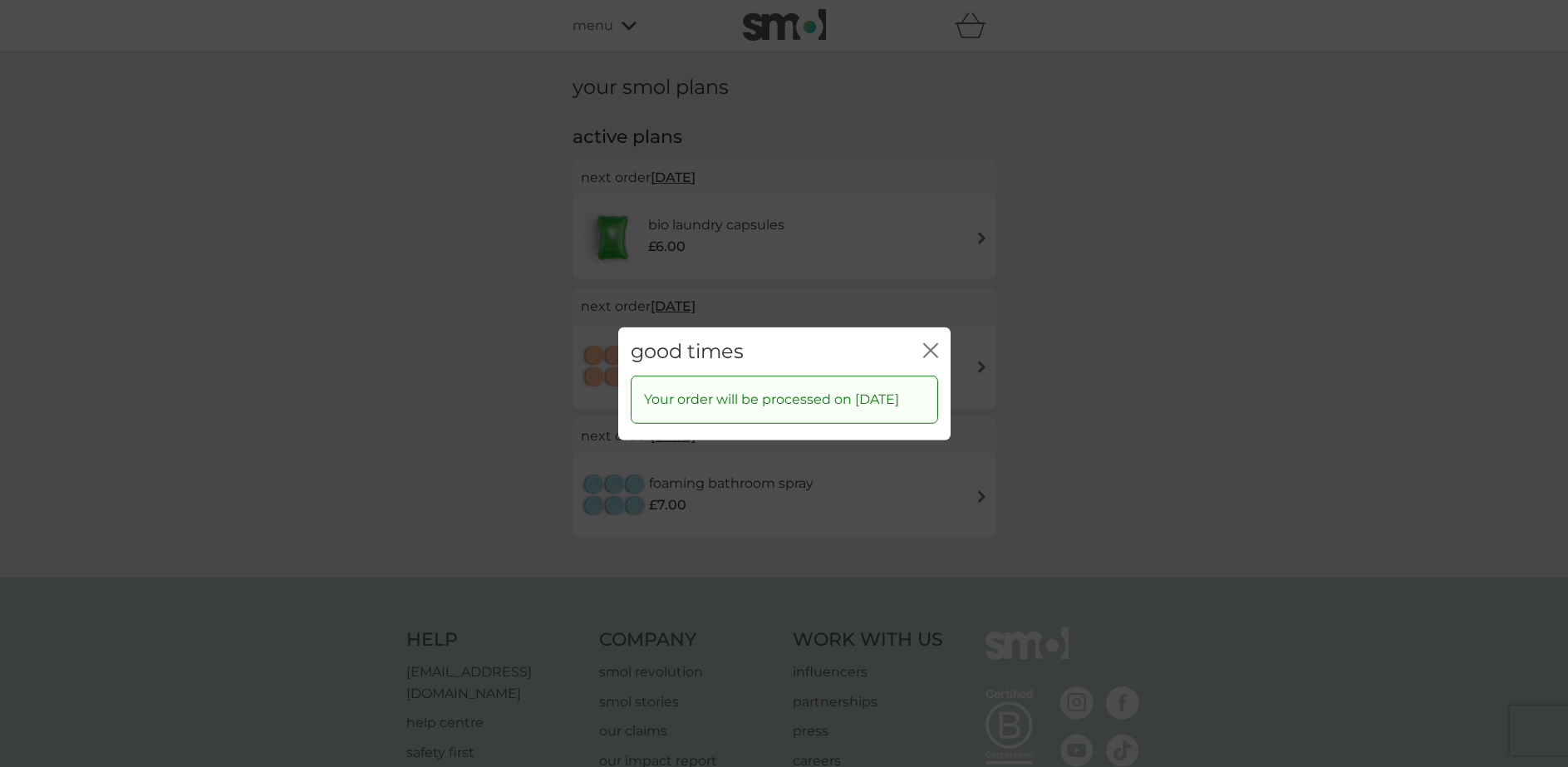
click at [937, 342] on icon "close" at bounding box center [930, 349] width 15 height 15
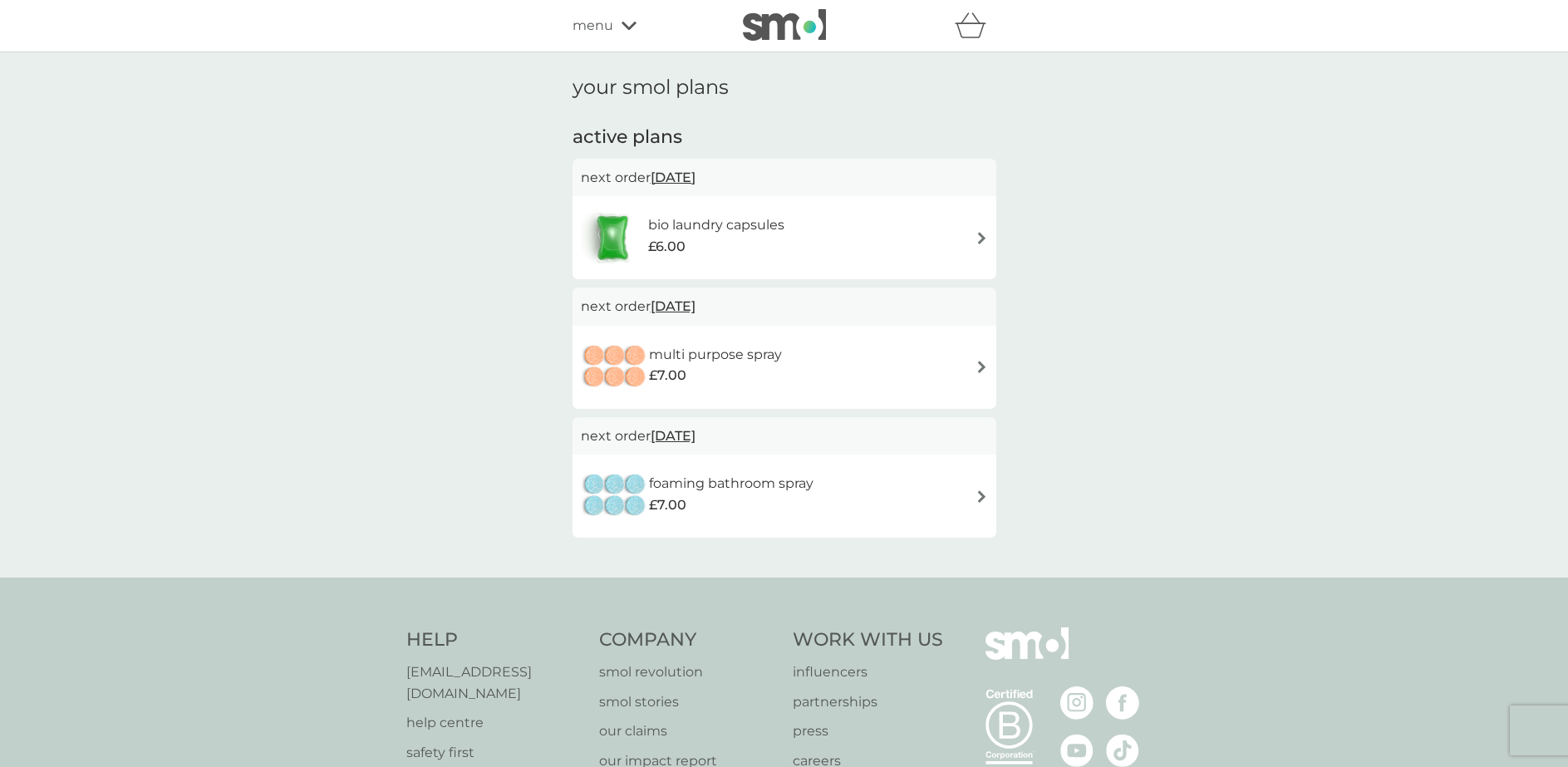
click at [695, 179] on span "31 Oct 2025" at bounding box center [673, 177] width 45 height 32
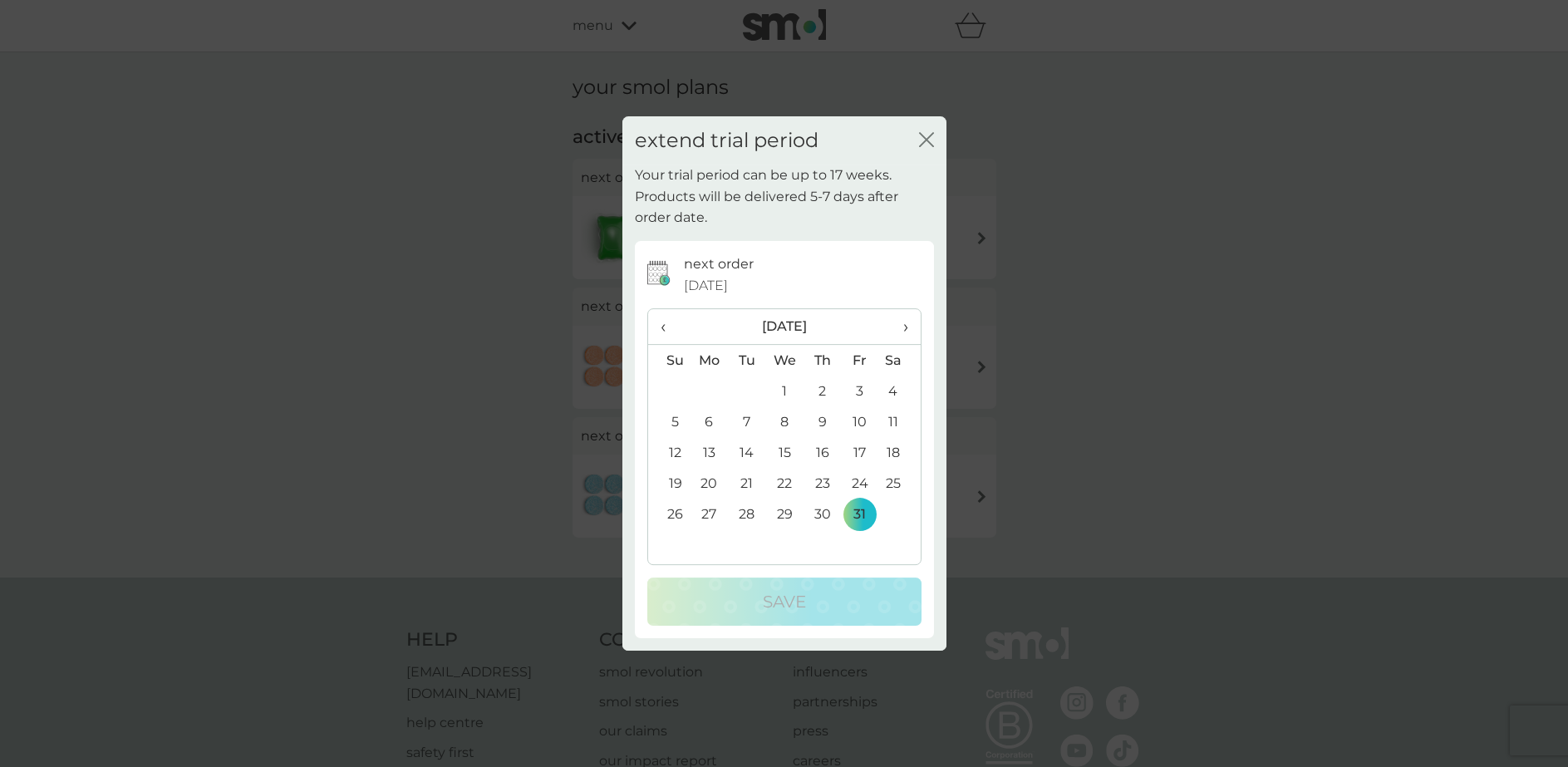
click at [905, 318] on span "›" at bounding box center [899, 326] width 17 height 35
click at [674, 557] on td "30" at bounding box center [669, 544] width 42 height 30
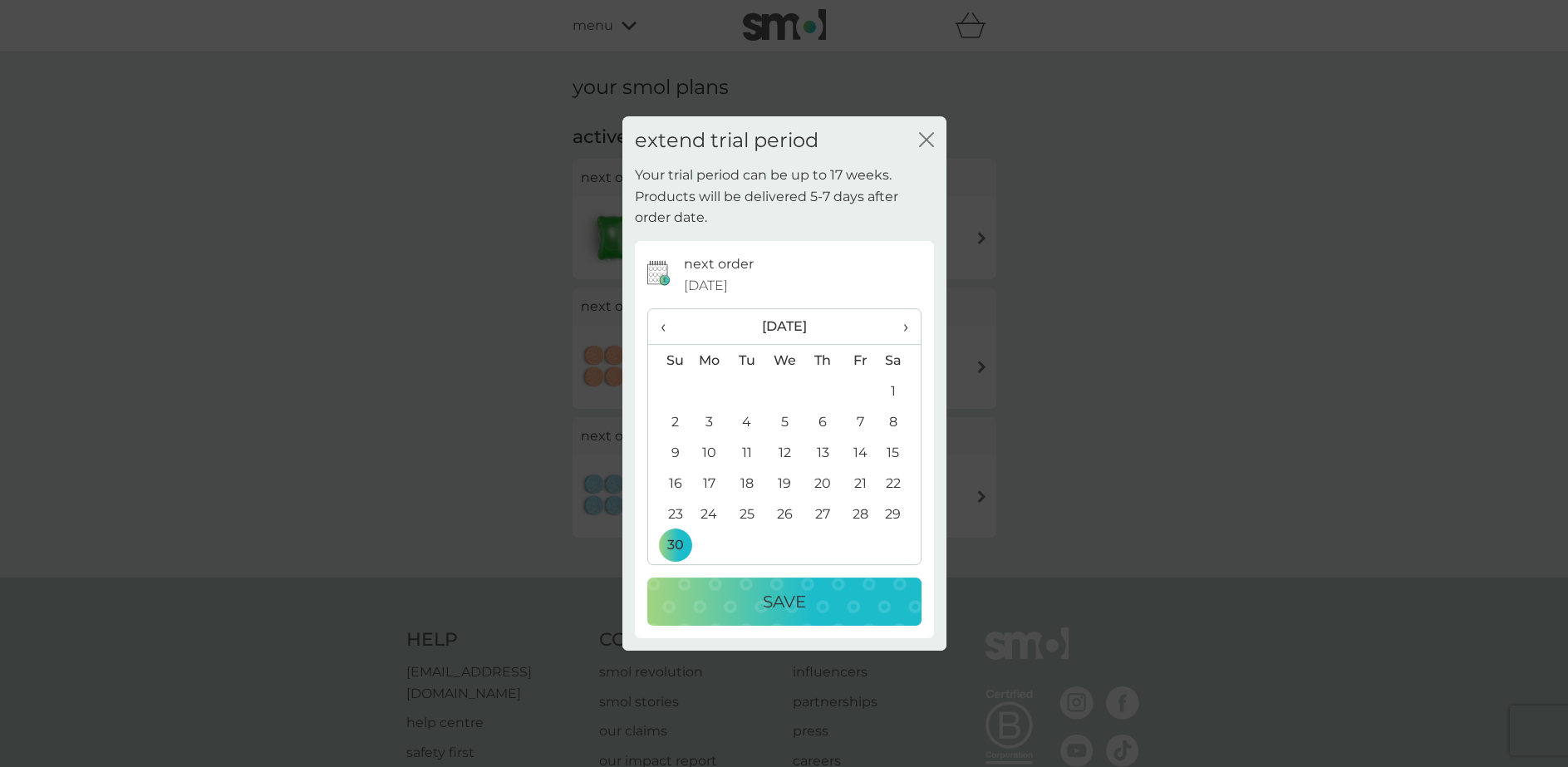
click at [702, 584] on button "Save" at bounding box center [784, 601] width 274 height 48
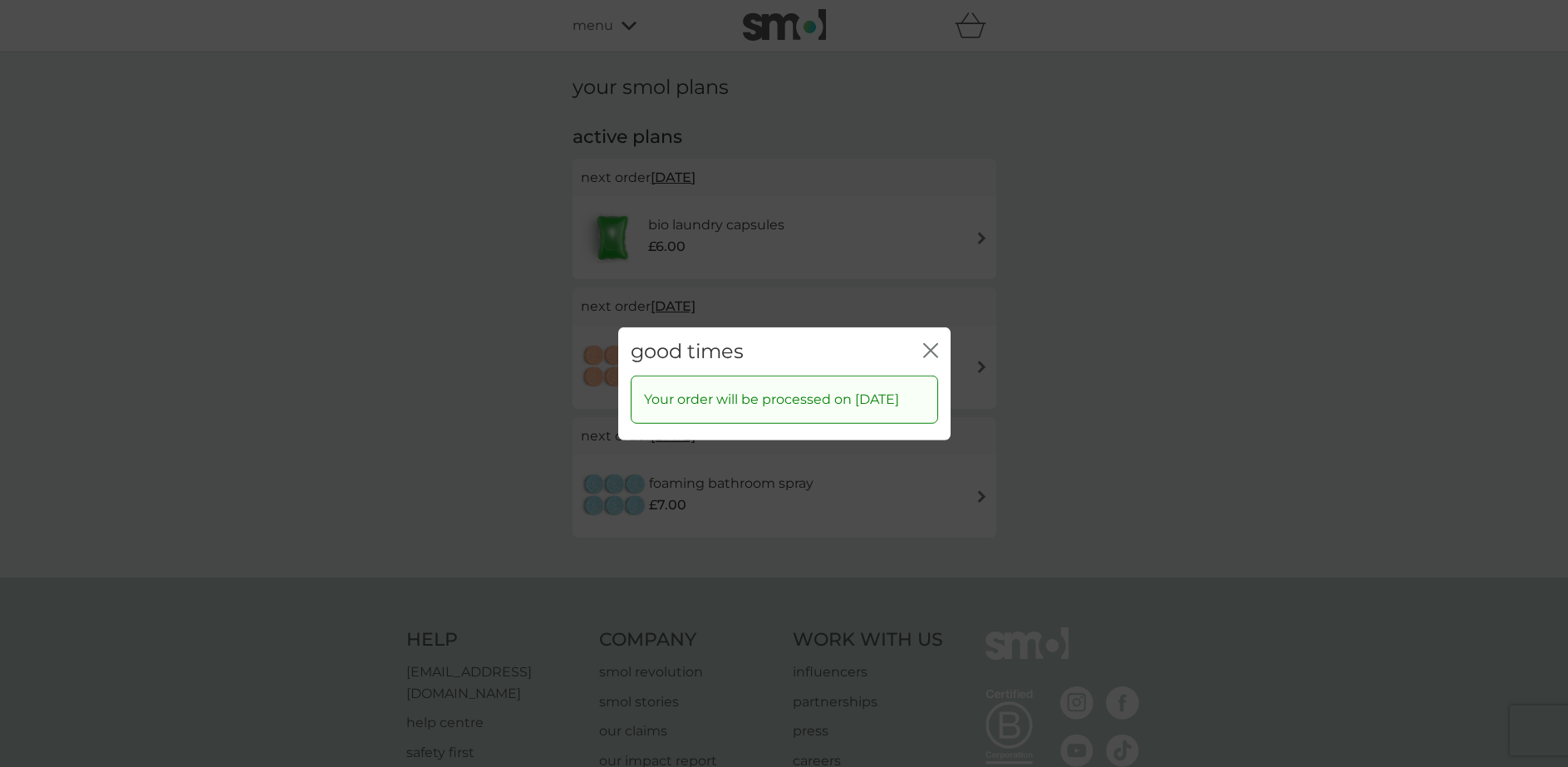
click at [936, 342] on icon "close" at bounding box center [930, 349] width 15 height 15
